Goal: Navigation & Orientation: Find specific page/section

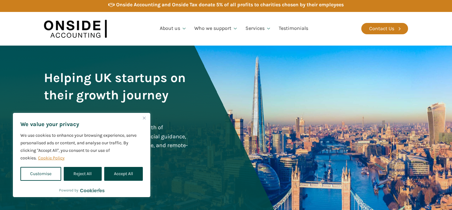
scroll to position [4, 0]
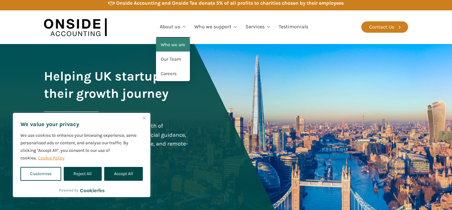
click at [177, 46] on link "Who we are" at bounding box center [173, 45] width 34 height 14
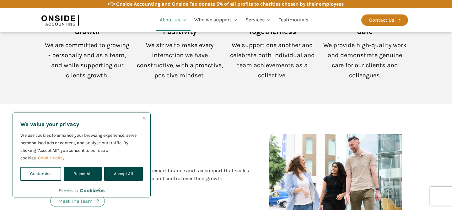
scroll to position [585, 0]
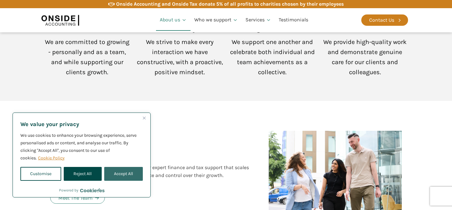
click at [130, 177] on button "Accept All" at bounding box center [123, 174] width 39 height 14
checkbox input "true"
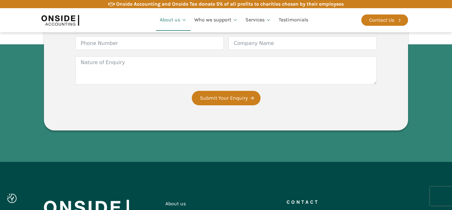
scroll to position [1092, 0]
